Goal: Transaction & Acquisition: Purchase product/service

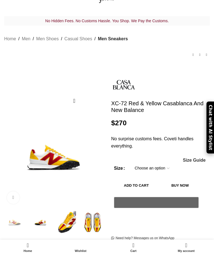
click at [140, 163] on select "Choose an option 7 UK 7.5 UK 8 UK 8.5 UK 9 [GEOGRAPHIC_DATA] 9.5 UK 10 [GEOGRAP…" at bounding box center [151, 169] width 43 height 12
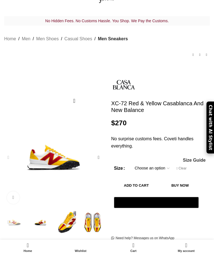
scroll to position [0, 216]
click at [134, 163] on select "Choose an option 7 UK 7.5 UK 8 UK 8.5 UK 9 [GEOGRAPHIC_DATA] 9.5 UK 10 [GEOGRAP…" at bounding box center [151, 169] width 43 height 12
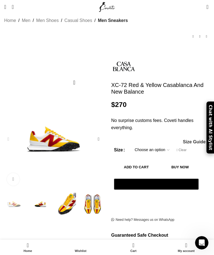
scroll to position [0, 0]
click at [165, 144] on select "Choose an option 7 UK 7.5 UK 8 UK 8.5 UK 9 [GEOGRAPHIC_DATA] 9.5 UK 10 [GEOGRAP…" at bounding box center [151, 150] width 43 height 12
click at [142, 144] on select "Choose an option 7 UK 7.5 UK 8 UK 8.5 UK 9 [GEOGRAPHIC_DATA] 9.5 UK 10 [GEOGRAP…" at bounding box center [151, 150] width 43 height 12
select select "11-5-[GEOGRAPHIC_DATA]"
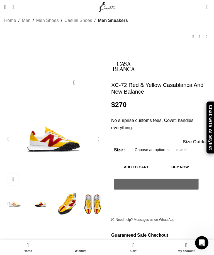
click at [180, 148] on link "Clear" at bounding box center [181, 150] width 10 height 5
select select "12-5-[GEOGRAPHIC_DATA]"
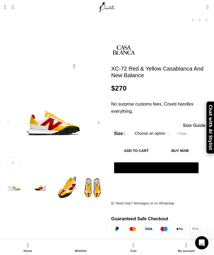
scroll to position [0, 1835]
click at [155, 145] on button "Add to cart" at bounding box center [136, 151] width 45 height 12
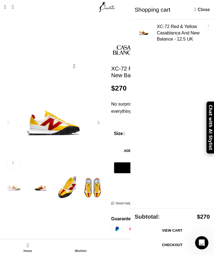
scroll to position [0, 1943]
click at [168, 237] on link "View cart" at bounding box center [171, 231] width 75 height 12
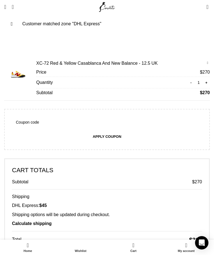
scroll to position [0, 216]
click at [27, 221] on link "Calculate shipping" at bounding box center [32, 223] width 40 height 5
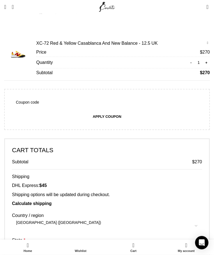
scroll to position [75, 0]
click at [19, 245] on span at bounding box center [107, 251] width 190 height 12
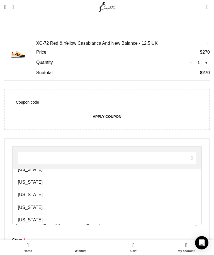
scroll to position [223, 0]
select select "MD"
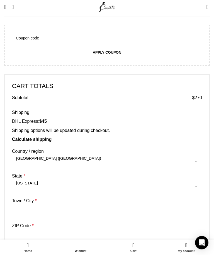
scroll to position [140, 0]
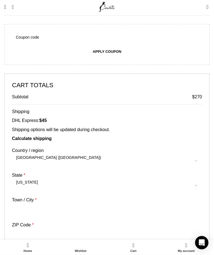
click at [19, 230] on input "ZIP Code *" at bounding box center [107, 236] width 190 height 12
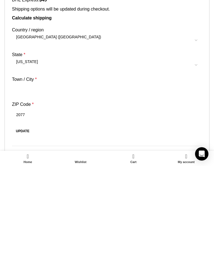
scroll to position [0, 540]
type input "20772"
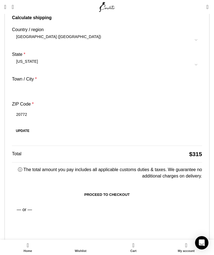
click at [86, 189] on link "Proceed to checkout" at bounding box center [107, 195] width 190 height 12
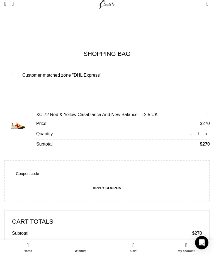
scroll to position [0, 0]
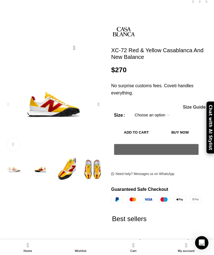
scroll to position [0, 216]
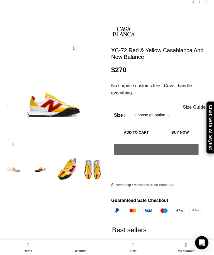
click at [149, 110] on select "Choose an option 7 UK 7.5 UK 8 UK 8.5 UK 9 UK 9.5 UK 10 UK 10.5 UK 11 UK 11.5 U…" at bounding box center [151, 116] width 43 height 12
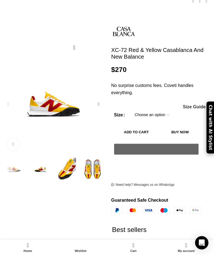
scroll to position [0, 216]
